Goal: Find contact information: Find contact information

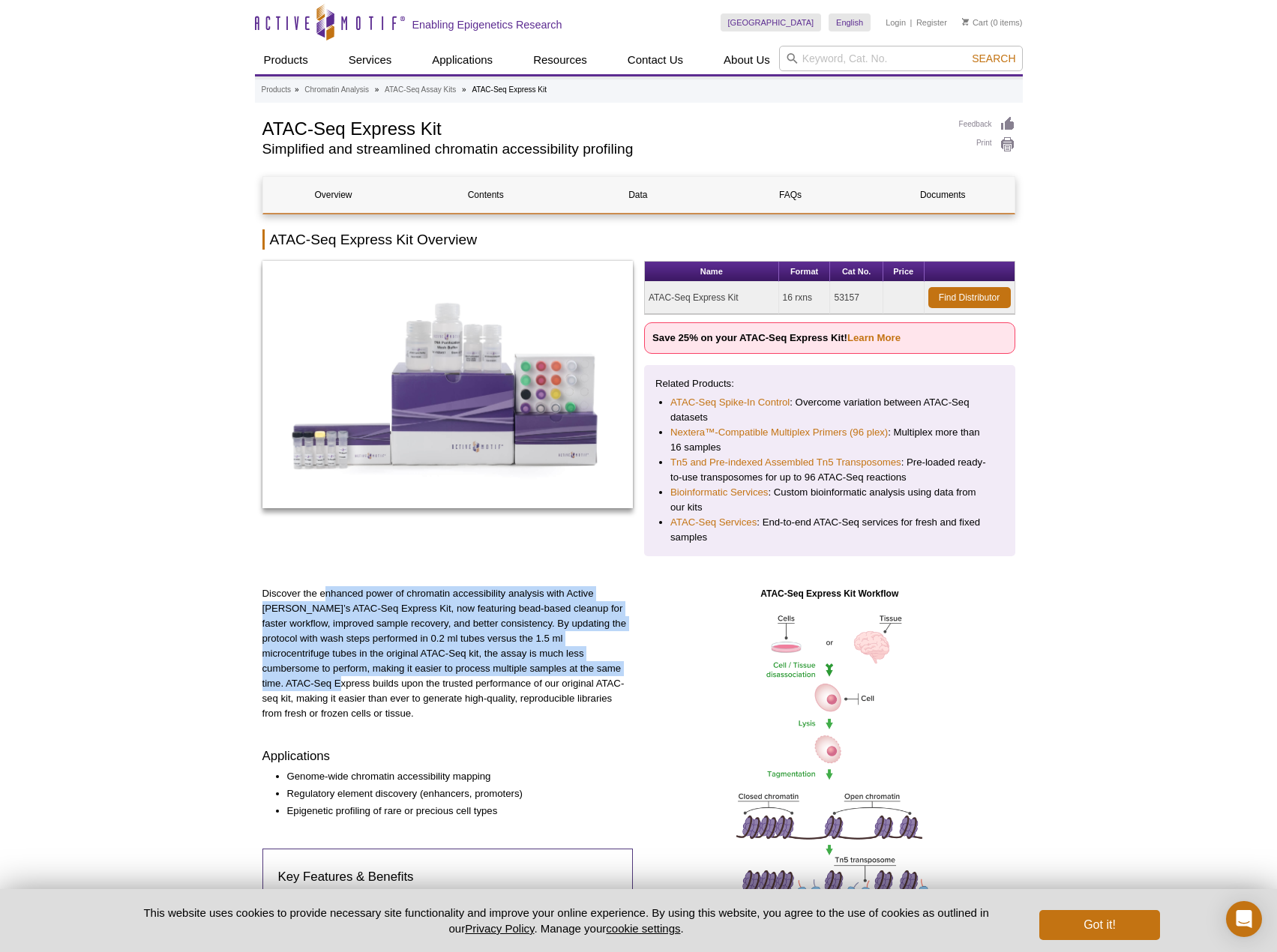
drag, startPoint x: 326, startPoint y: 600, endPoint x: 585, endPoint y: 670, distance: 268.3
click at [585, 670] on p "Discover the enhanced power of chromatin accessibility analysis with Active Mot…" at bounding box center [447, 653] width 372 height 135
click at [942, 299] on link "Find Distributor" at bounding box center [969, 298] width 82 height 21
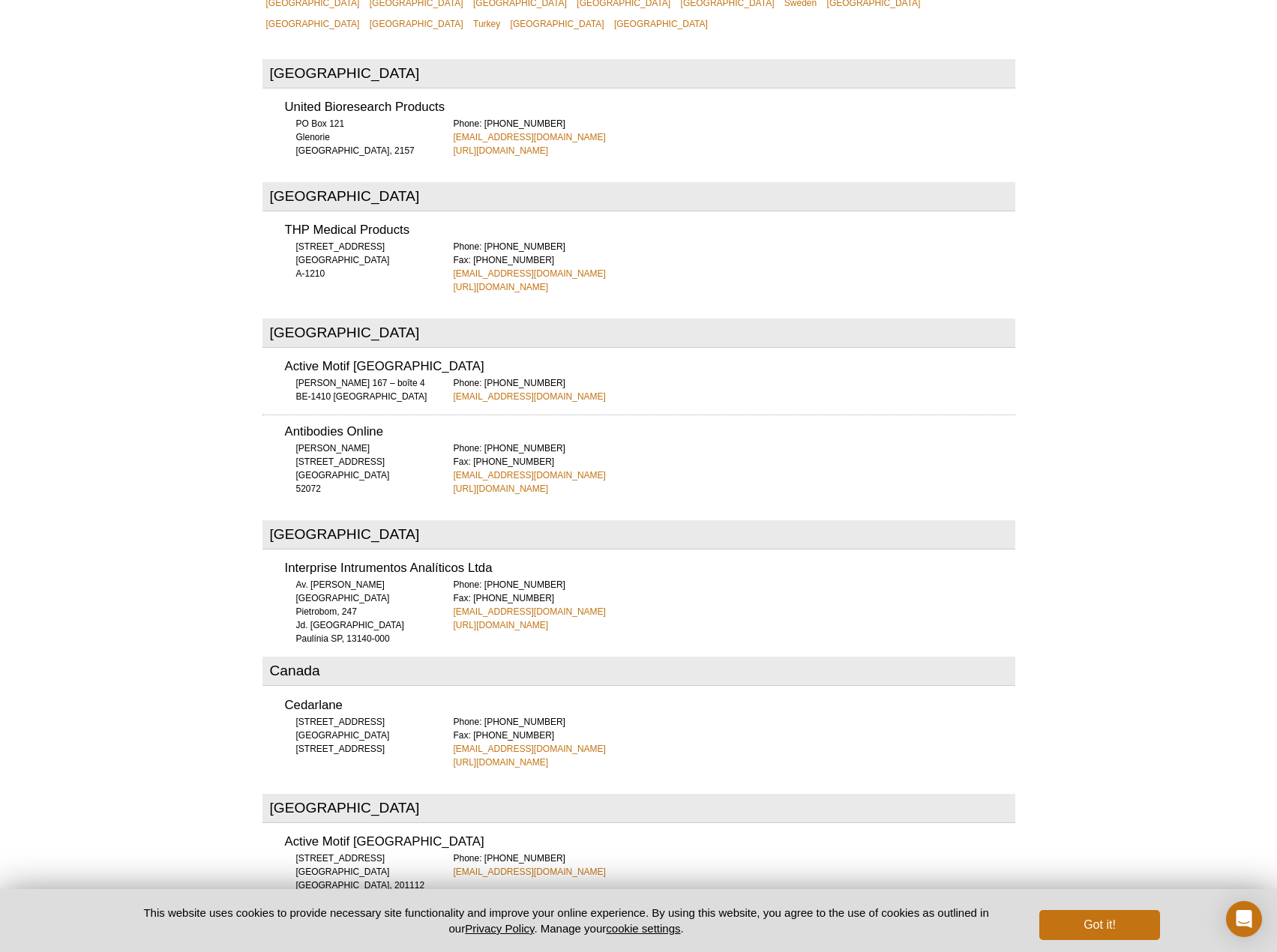
drag, startPoint x: 441, startPoint y: 78, endPoint x: 621, endPoint y: 78, distance: 180.0
click at [621, 91] on div "United Bioresearch Products [GEOGRAPHIC_DATA] [GEOGRAPHIC_DATA], 2157 Phone: [P…" at bounding box center [638, 124] width 753 height 67
copy link "[EMAIL_ADDRESS][DOMAIN_NAME]"
